Goal: Transaction & Acquisition: Purchase product/service

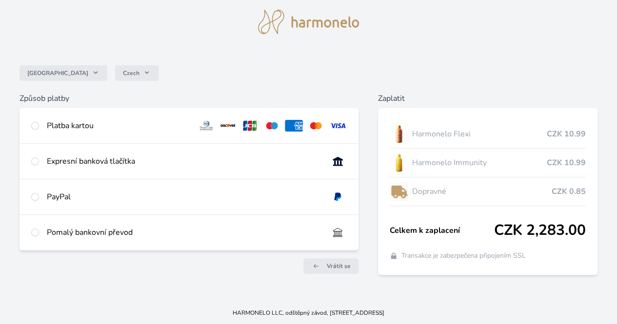
scroll to position [36, 0]
click at [185, 162] on div "Expresní banková tlačítka" at bounding box center [184, 161] width 274 height 12
radio input "true"
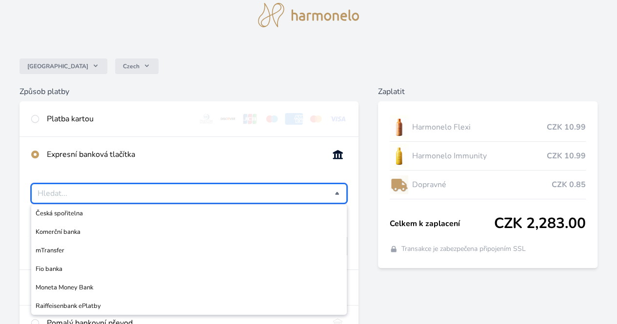
click at [233, 198] on input "Česká spořitelna Komerční banka mTransfer Fio banka Moneta Money Bank Raiffeise…" at bounding box center [186, 194] width 297 height 12
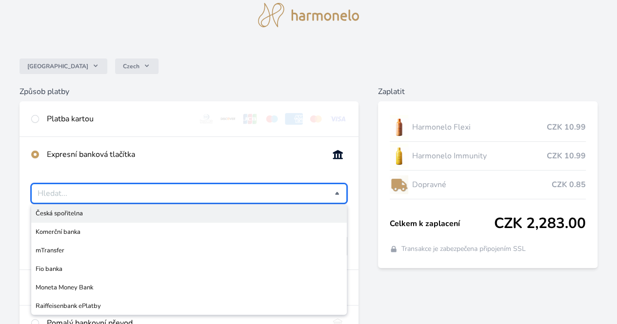
click at [203, 219] on span "Česká spořitelna" at bounding box center [189, 214] width 307 height 10
type input "Česká spořitelna"
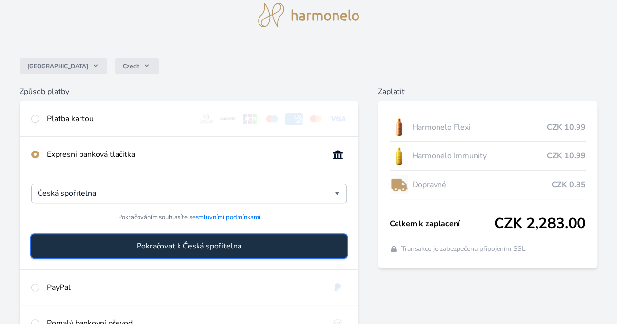
click at [239, 252] on span "Pokračovat k Česká spořitelna" at bounding box center [189, 246] width 105 height 12
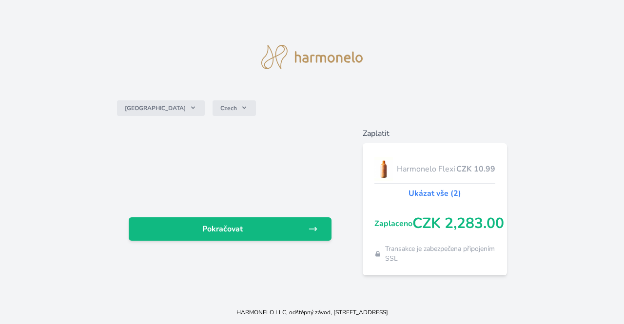
click at [389, 39] on div "Česko Czech Pokračovat Zaplatit Harmonelo Flexi CZK 10.99 Ukázat vše (2) Zaplac…" at bounding box center [312, 150] width 624 height 301
click at [477, 120] on div "Česko Czech" at bounding box center [312, 108] width 390 height 39
click at [348, 52] on img at bounding box center [311, 57] width 101 height 24
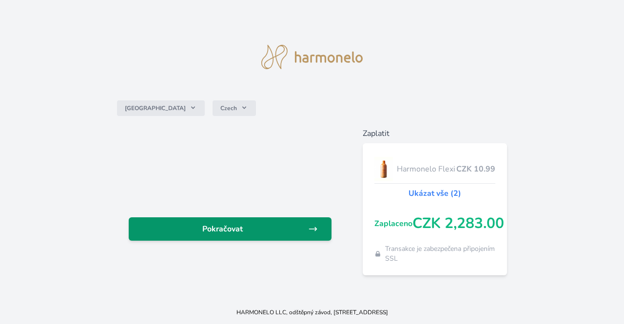
click at [248, 230] on span "Pokračovat" at bounding box center [223, 229] width 172 height 12
